Goal: Task Accomplishment & Management: Manage account settings

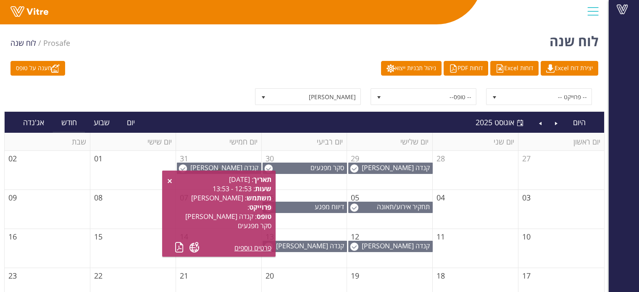
scroll to position [96, 0]
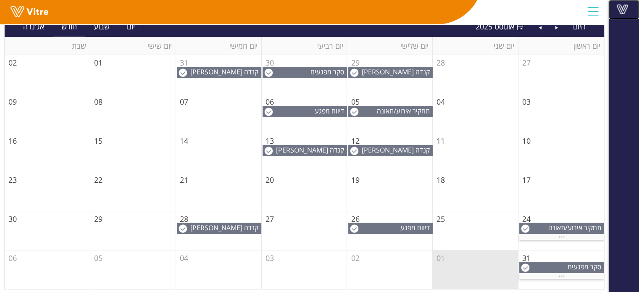
click at [627, 15] on link "Vitre" at bounding box center [624, 9] width 30 height 19
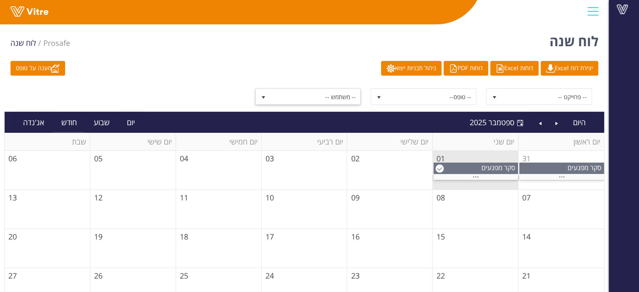
click at [338, 95] on span "-- משתמש --" at bounding box center [316, 96] width 90 height 15
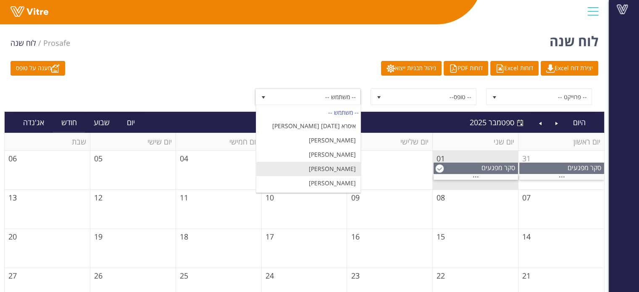
scroll to position [84, 0]
click at [282, 78] on div "מענה על טופס יצירת דוח Excel דוחות Excel דוחות PDF ניהול תבניות ייצוא -- פרוייק…" at bounding box center [304, 223] width 609 height 333
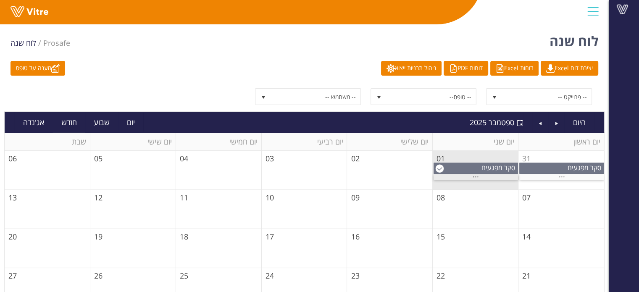
click at [477, 174] on span "..." at bounding box center [476, 174] width 6 height 9
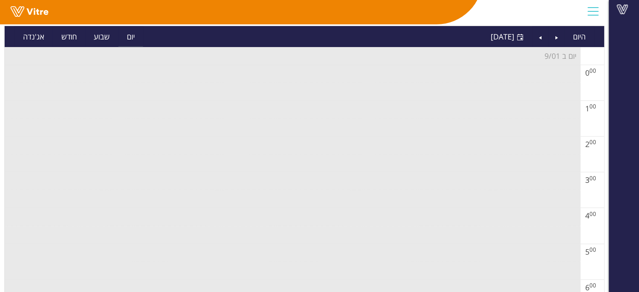
scroll to position [0, 0]
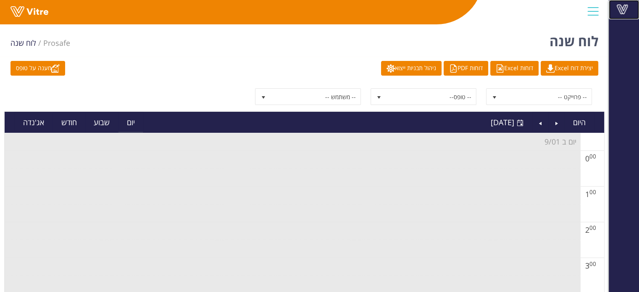
click at [619, 8] on span at bounding box center [622, 9] width 21 height 10
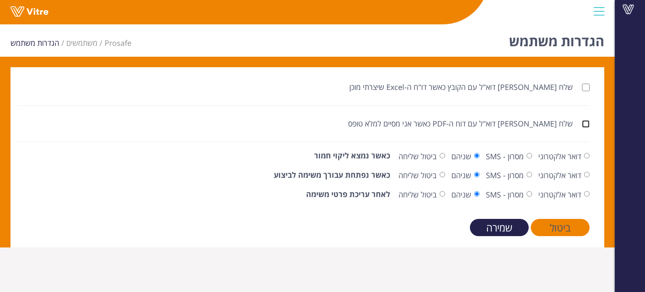
click at [587, 125] on input "שלח [PERSON_NAME] דוא"ל עם דוח ה-PDF כאשר אני מסיים למלא טופס" at bounding box center [586, 124] width 8 height 8
checkbox input "true"
click at [588, 87] on input "שלח [PERSON_NAME] דוא"ל עם הקובץ כאשר דו"ח ה-Excel שיצרתי מוכן" at bounding box center [586, 88] width 8 height 8
checkbox input "true"
click at [514, 228] on input "שמירה" at bounding box center [499, 227] width 59 height 17
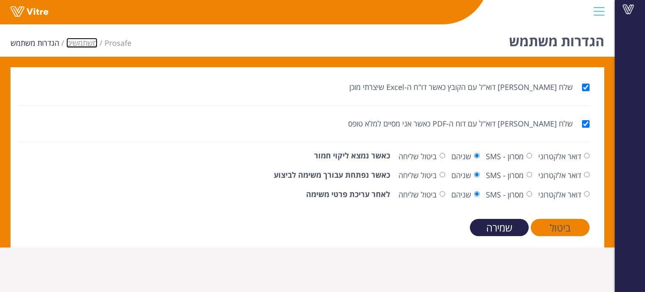
click at [79, 45] on link "משתמשים" at bounding box center [81, 43] width 31 height 10
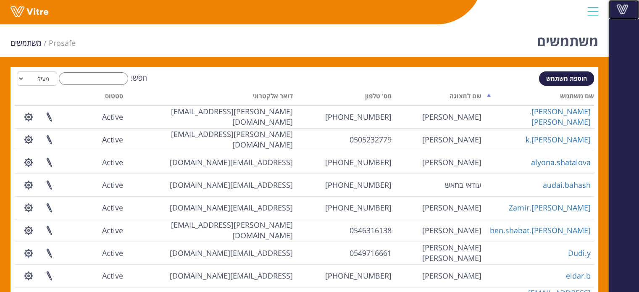
click at [623, 16] on link "Vitre" at bounding box center [624, 9] width 30 height 19
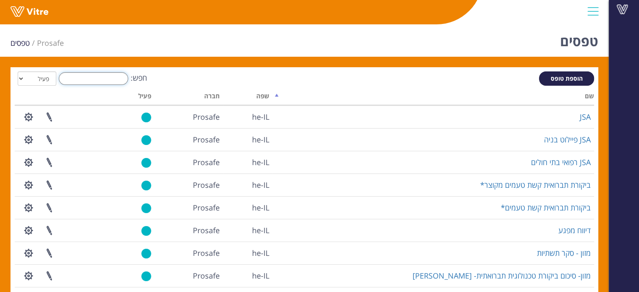
click at [111, 81] on input "חפש:" at bounding box center [93, 78] width 69 height 13
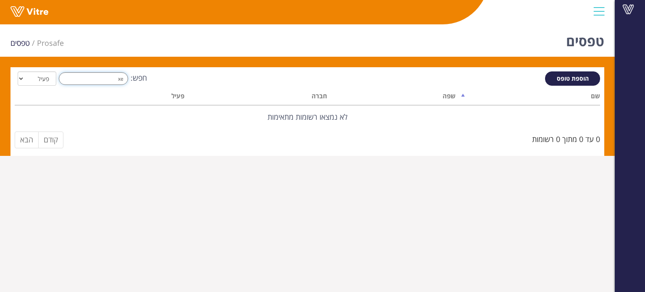
type input "x"
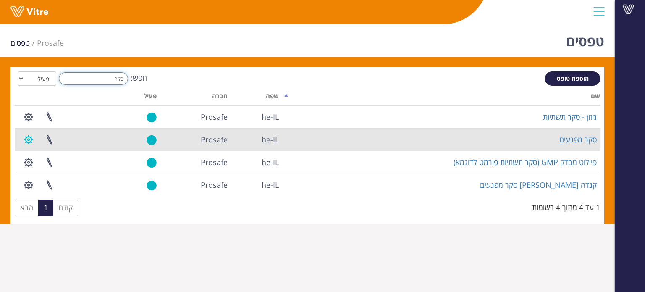
type input "סקר"
click at [31, 143] on button "button" at bounding box center [28, 140] width 21 height 22
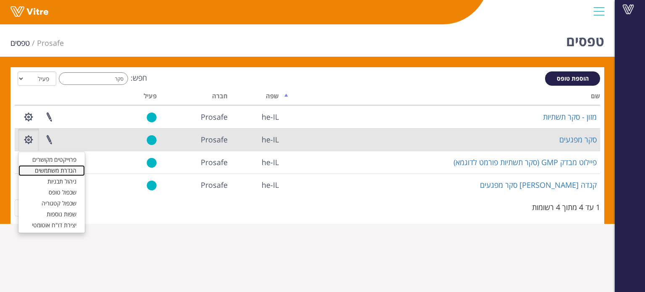
click at [43, 169] on link "הגדרת משתמשים" at bounding box center [51, 170] width 66 height 11
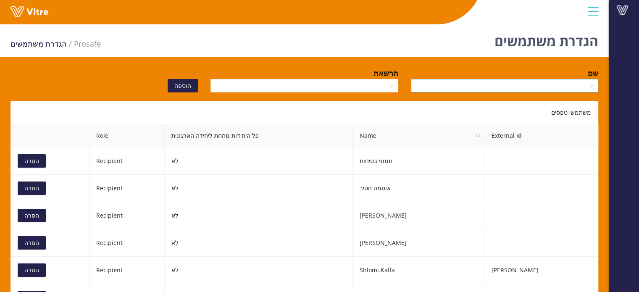
click at [478, 84] on input "search" at bounding box center [501, 85] width 171 height 13
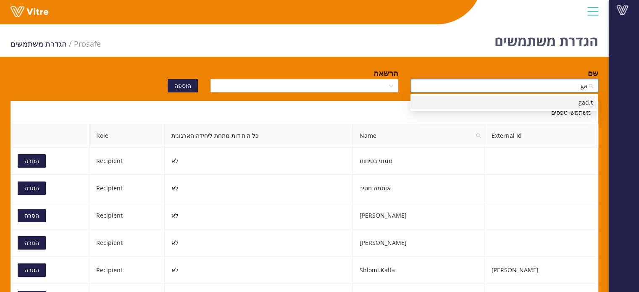
type input "gad"
click at [516, 97] on div "gad.t" at bounding box center [504, 102] width 187 height 13
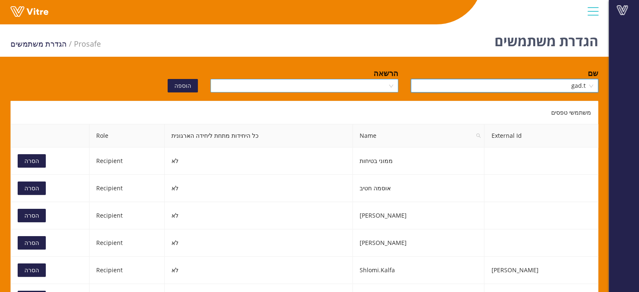
click at [336, 81] on input "search" at bounding box center [301, 85] width 171 height 13
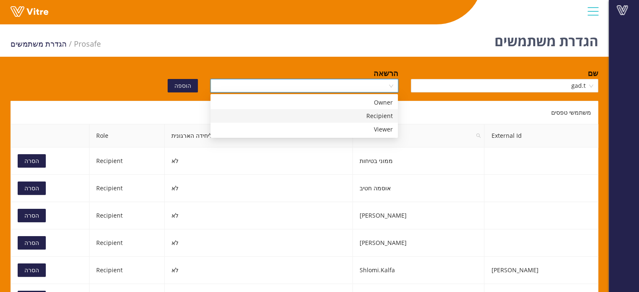
click at [341, 115] on div "Recipient" at bounding box center [304, 115] width 177 height 9
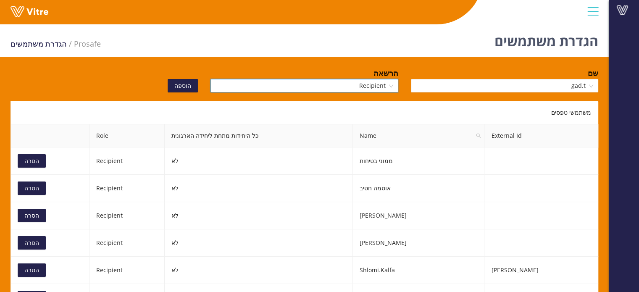
click at [186, 85] on span "הוספה" at bounding box center [182, 85] width 17 height 9
click at [621, 15] on link "Vitre" at bounding box center [624, 10] width 30 height 20
